Goal: Transaction & Acquisition: Book appointment/travel/reservation

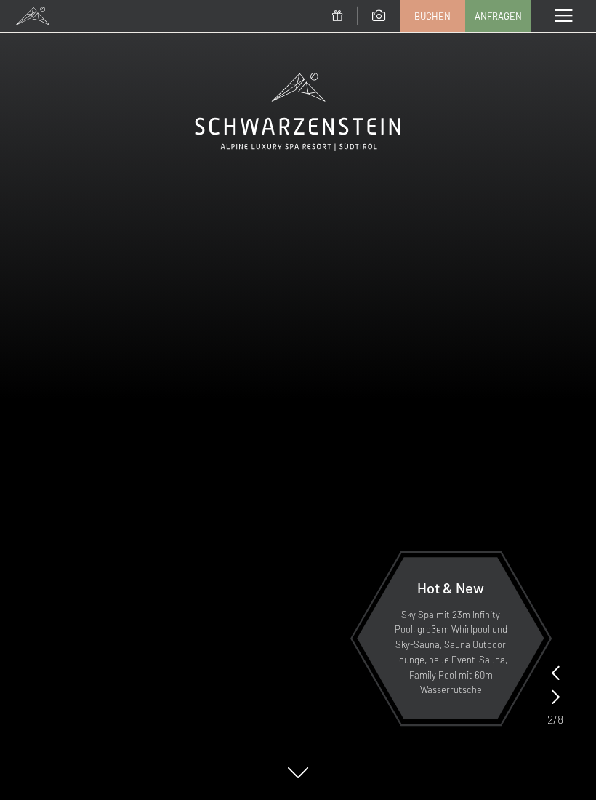
click at [550, 22] on div "Menü" at bounding box center [563, 16] width 65 height 32
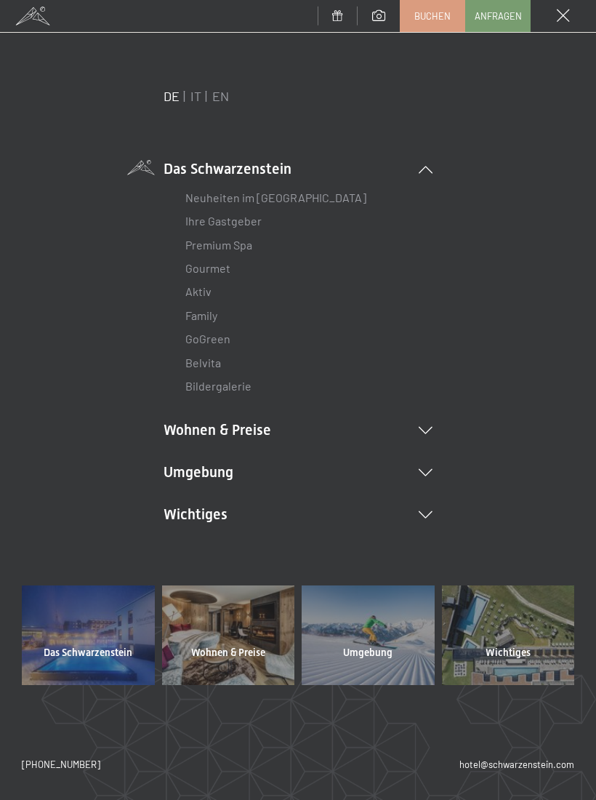
click at [311, 424] on li "Wohnen & Preise Inklusivleistungen Zimmer & Preise Liste Angebote Liste Familie…" at bounding box center [298, 430] width 269 height 20
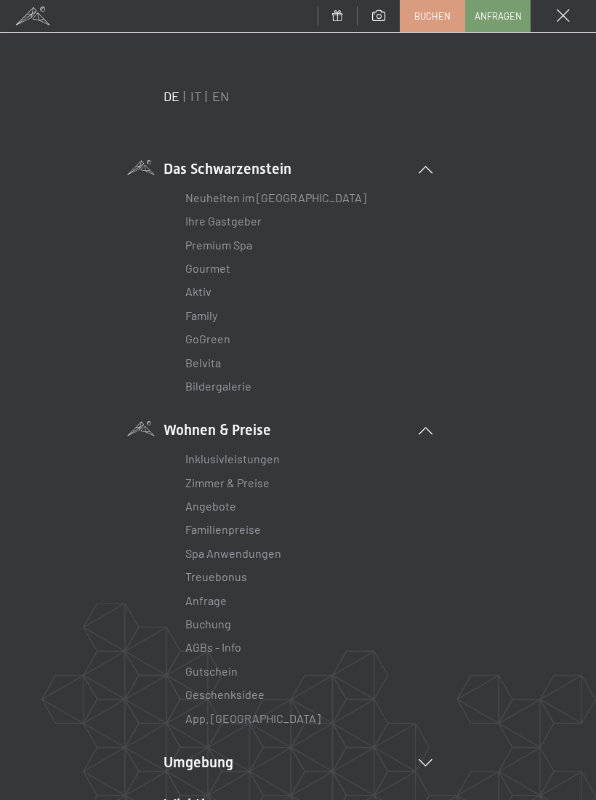
click at [227, 500] on link "Angebote" at bounding box center [210, 506] width 51 height 14
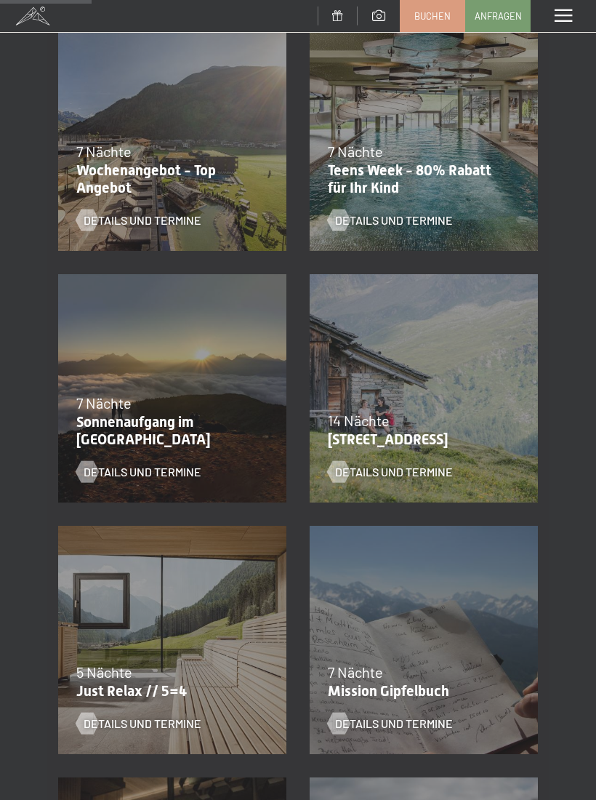
scroll to position [320, 0]
click at [198, 180] on p "Wochenangebot - Top Angebot" at bounding box center [168, 179] width 185 height 35
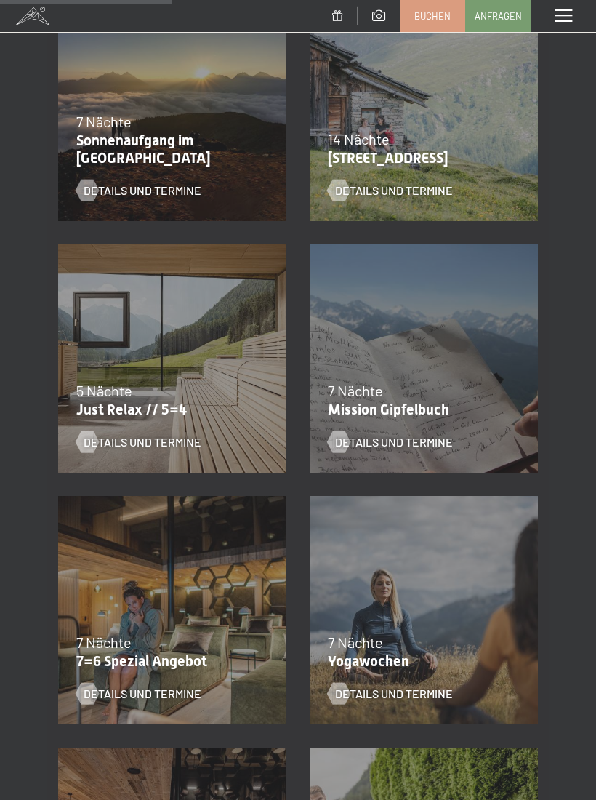
scroll to position [602, 0]
click at [180, 647] on div "7 Nächte" at bounding box center [168, 643] width 185 height 20
click at [93, 695] on div at bounding box center [87, 694] width 12 height 22
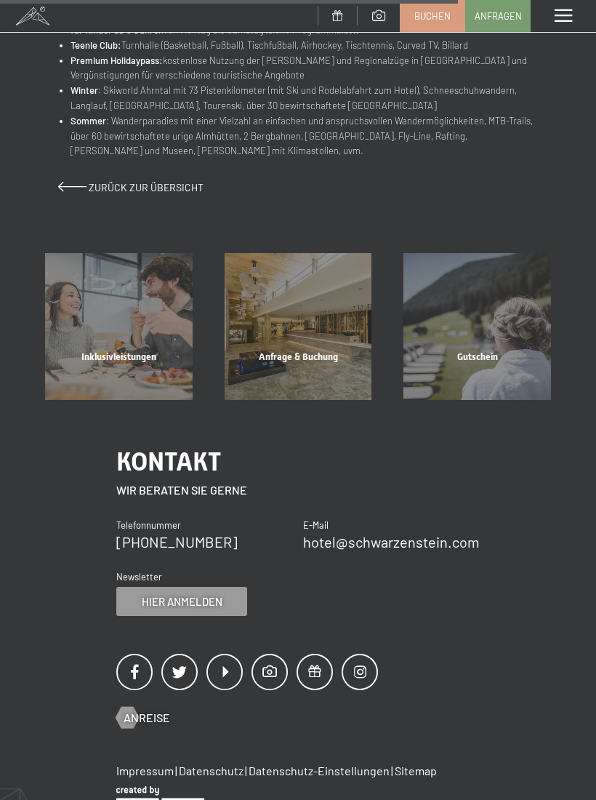
scroll to position [930, 0]
click at [148, 350] on div "Inklusivleistungen" at bounding box center [119, 374] width 180 height 49
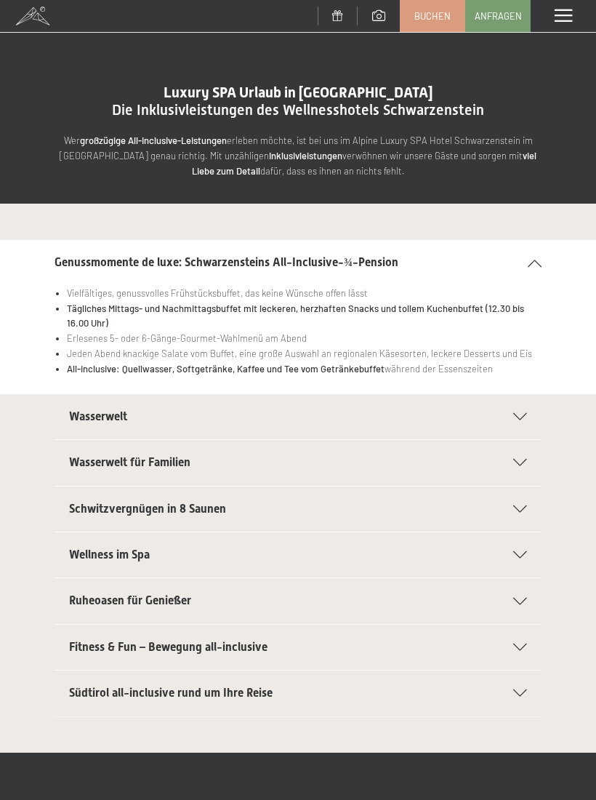
click at [566, 20] on span at bounding box center [563, 15] width 17 height 13
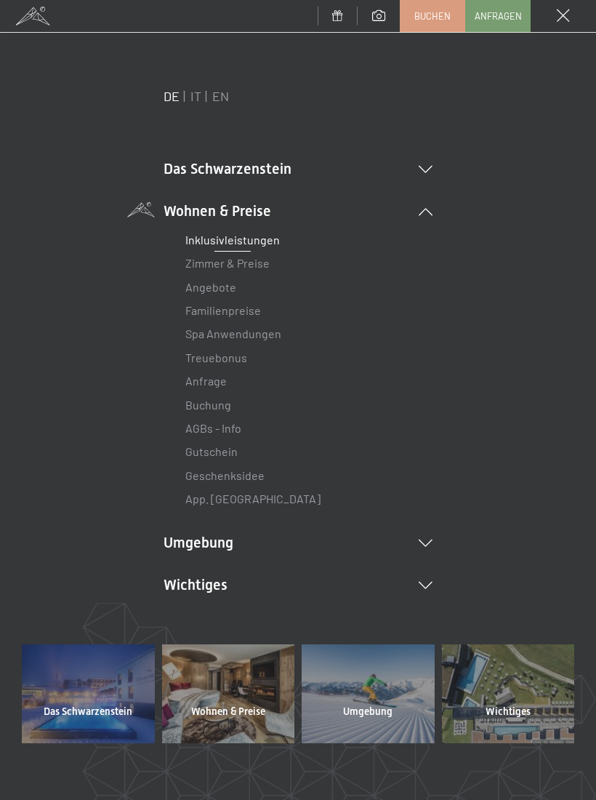
click at [247, 312] on link "Familienpreise" at bounding box center [223, 310] width 76 height 14
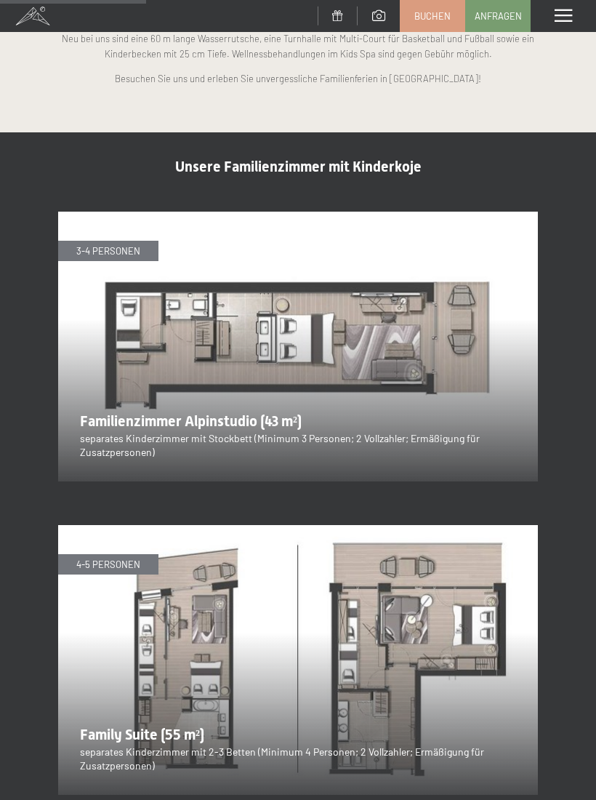
scroll to position [1349, 0]
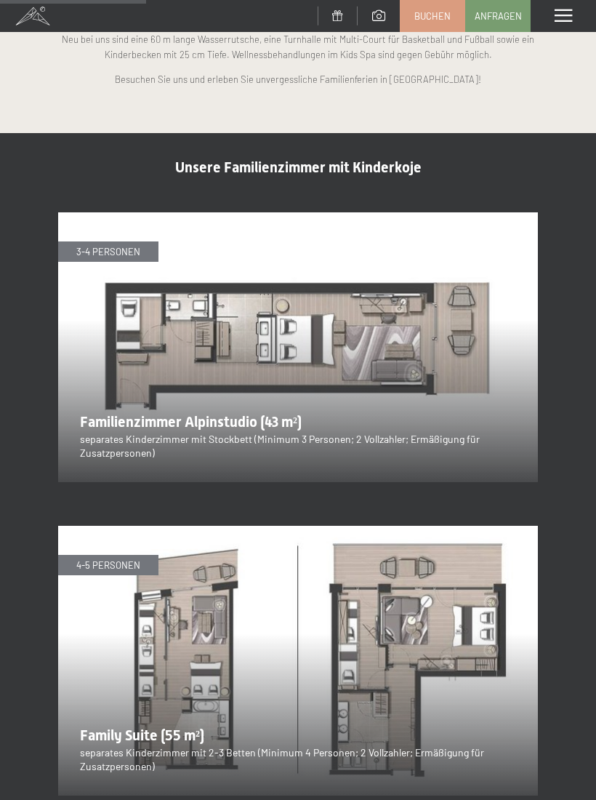
click at [415, 412] on img at bounding box center [298, 347] width 480 height 270
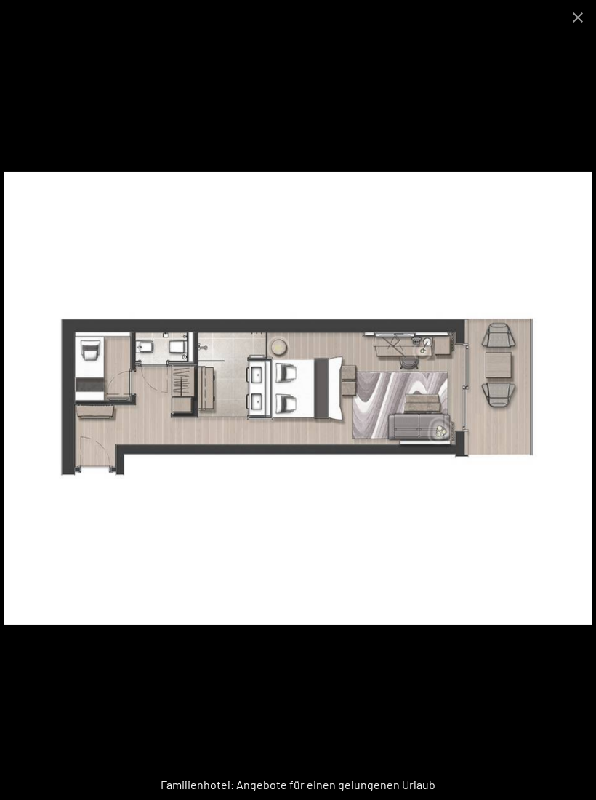
scroll to position [1347, 0]
click at [579, 18] on button "Close gallery" at bounding box center [578, 17] width 36 height 34
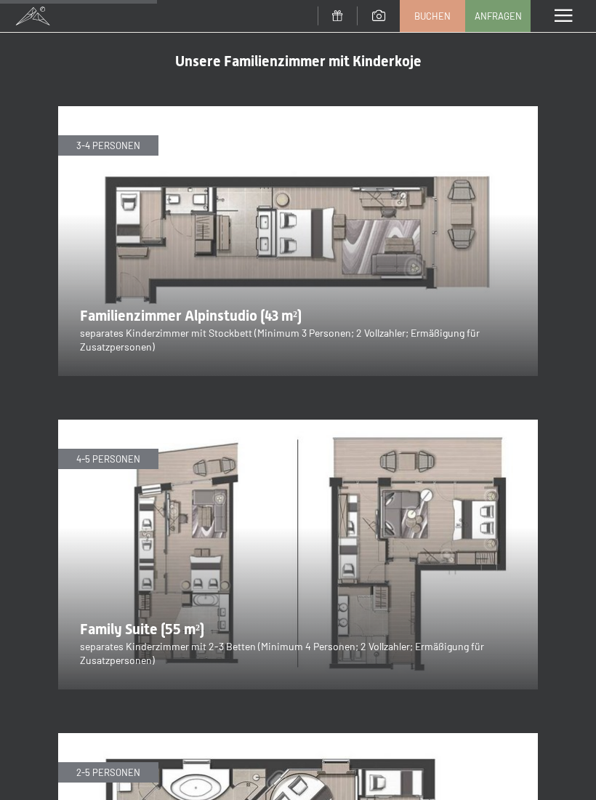
scroll to position [1455, 0]
